Goal: Transaction & Acquisition: Purchase product/service

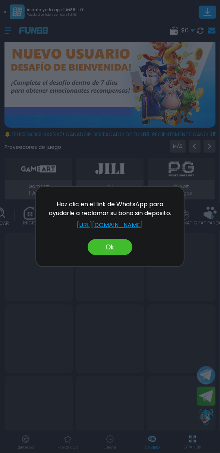
scroll to position [0, 19]
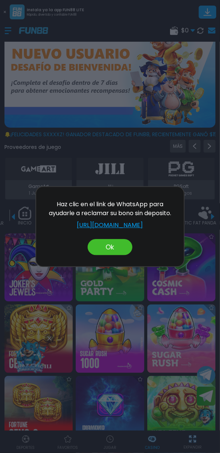
click at [111, 249] on button "Ok" at bounding box center [109, 247] width 45 height 16
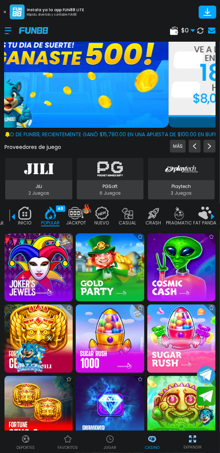
click at [182, 30] on span "$ 0" at bounding box center [188, 30] width 14 height 9
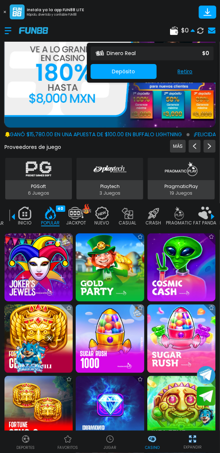
click at [130, 74] on button "Depósito" at bounding box center [123, 71] width 66 height 15
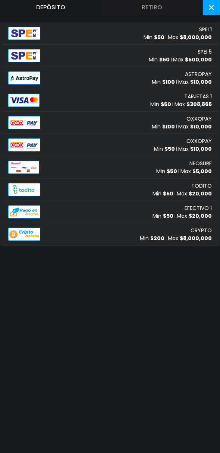
click at [171, 107] on span "$ 50" at bounding box center [165, 103] width 10 height 7
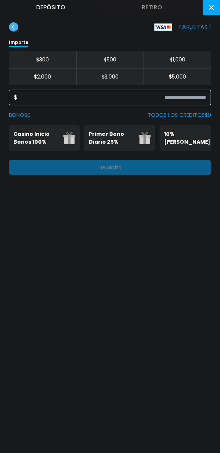
click at [125, 101] on input at bounding box center [111, 97] width 188 height 9
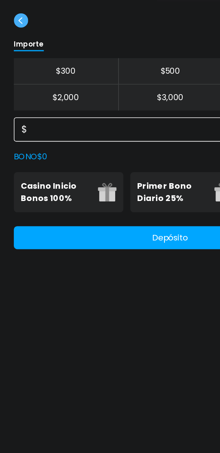
type input "***"
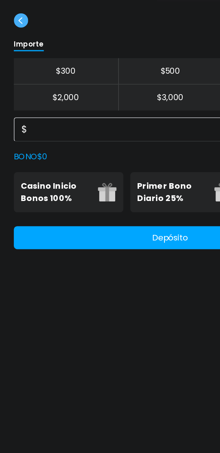
click at [106, 139] on p "Primer Bono Diario 25%" at bounding box center [111, 138] width 45 height 16
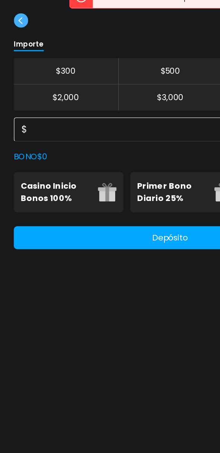
click at [109, 143] on p "Primer Bono Diario 25%" at bounding box center [111, 138] width 45 height 16
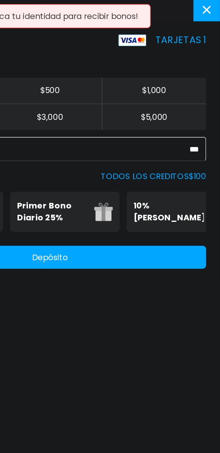
scroll to position [0, 0]
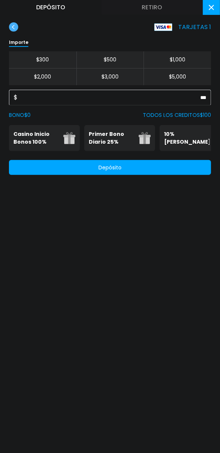
click at [216, 3] on button at bounding box center [210, 7] width 17 height 15
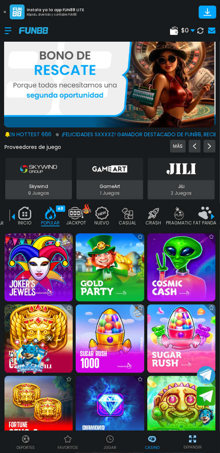
click at [200, 31] on icon at bounding box center [200, 31] width 6 height 6
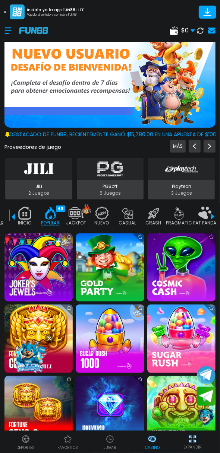
click at [192, 31] on use at bounding box center [192, 30] width 4 height 3
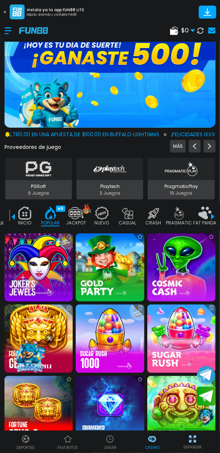
click at [8, 31] on div at bounding box center [11, 31] width 15 height 22
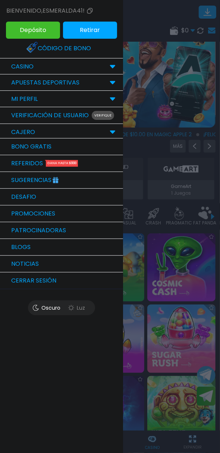
click at [63, 279] on button "Cerrar sesión" at bounding box center [61, 280] width 123 height 17
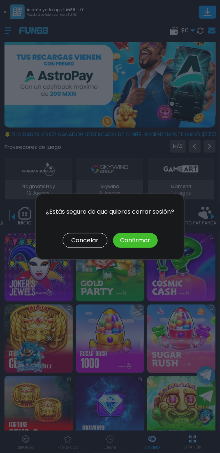
click at [136, 243] on button "Confirmar" at bounding box center [135, 240] width 45 height 15
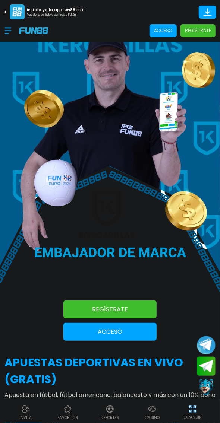
click at [132, 338] on button "Acceso" at bounding box center [109, 332] width 93 height 18
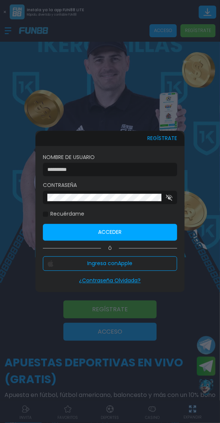
click at [127, 173] on input at bounding box center [107, 170] width 121 height 8
type input "**********"
click button "Acceder" at bounding box center [110, 232] width 134 height 17
